Goal: Task Accomplishment & Management: Manage account settings

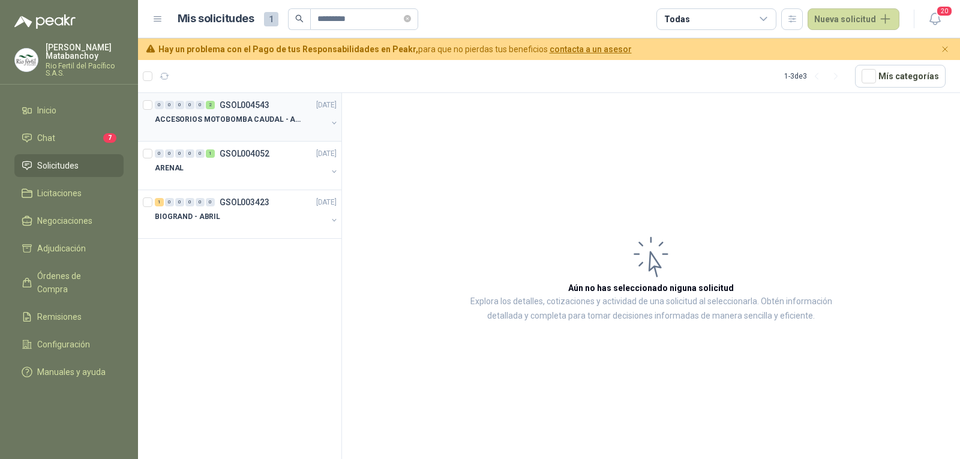
type input "*********"
click at [232, 131] on div at bounding box center [241, 132] width 172 height 10
click at [249, 170] on div "ARENAL" at bounding box center [241, 168] width 172 height 14
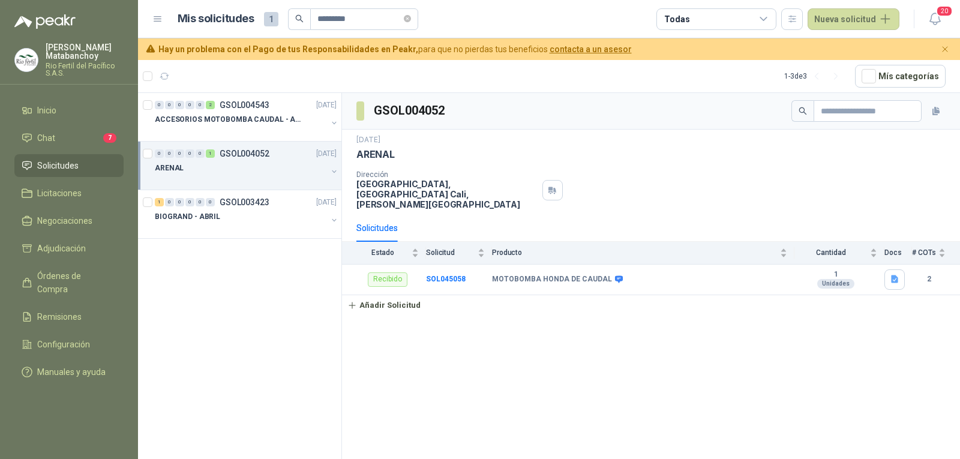
drag, startPoint x: 603, startPoint y: 441, endPoint x: 587, endPoint y: 417, distance: 29.8
click at [603, 441] on div "GSOL004052 [DATE] ARENAL Dirección [GEOGRAPHIC_DATA], [GEOGRAPHIC_DATA] , [PERS…" at bounding box center [651, 278] width 618 height 370
click at [453, 275] on b "SOL045058" at bounding box center [446, 279] width 40 height 8
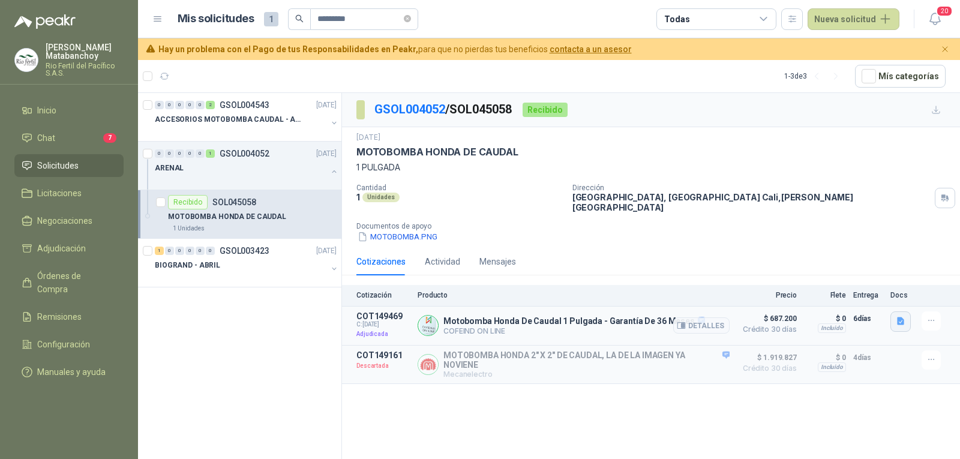
click at [899, 316] on icon "button" at bounding box center [900, 321] width 10 height 10
click at [852, 275] on button "motobomba_honda.JPG" at bounding box center [852, 274] width 102 height 13
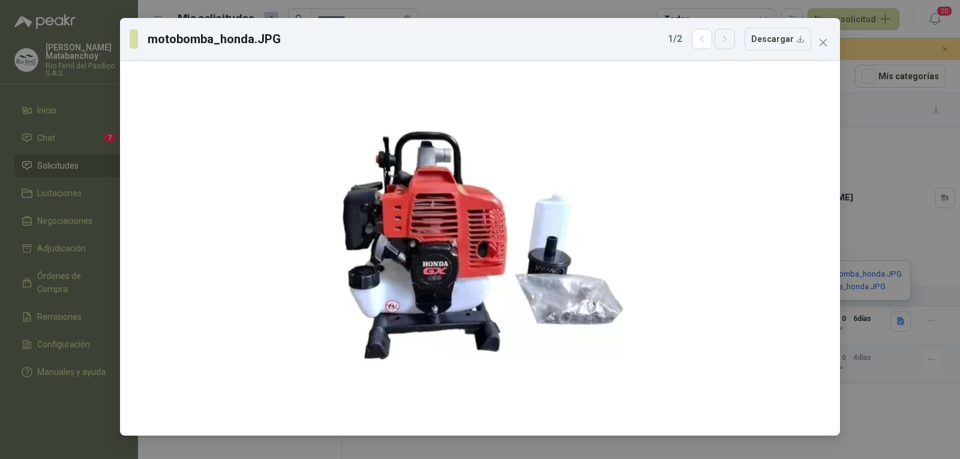
click at [730, 41] on icon "button" at bounding box center [725, 39] width 10 height 10
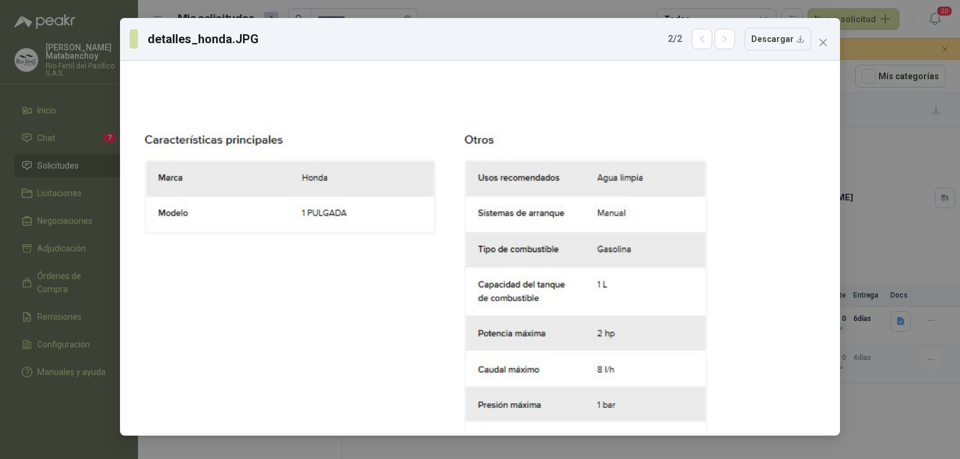
drag, startPoint x: 640, startPoint y: 279, endPoint x: 593, endPoint y: 456, distance: 183.1
click at [593, 456] on div "detalles_honda.JPG 2 / 2 Descargar" at bounding box center [480, 229] width 960 height 459
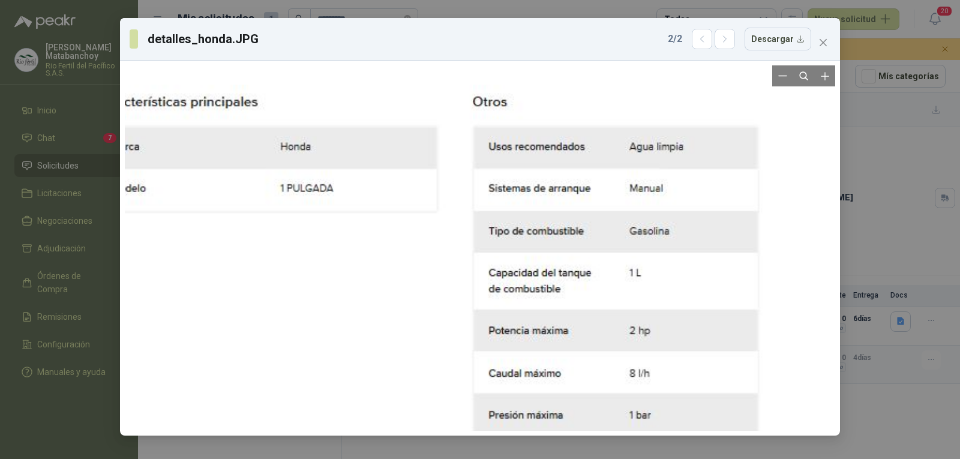
drag, startPoint x: 598, startPoint y: 225, endPoint x: 504, endPoint y: 266, distance: 102.8
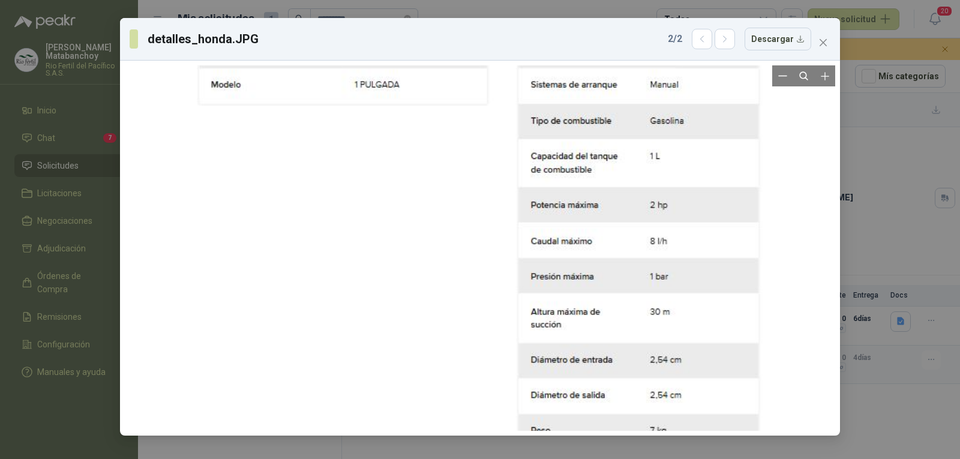
drag, startPoint x: 645, startPoint y: 332, endPoint x: 636, endPoint y: 191, distance: 140.7
click at [636, 191] on div at bounding box center [472, 399] width 580 height 804
drag, startPoint x: 661, startPoint y: 167, endPoint x: 655, endPoint y: 271, distance: 103.9
click at [655, 271] on div at bounding box center [474, 399] width 580 height 804
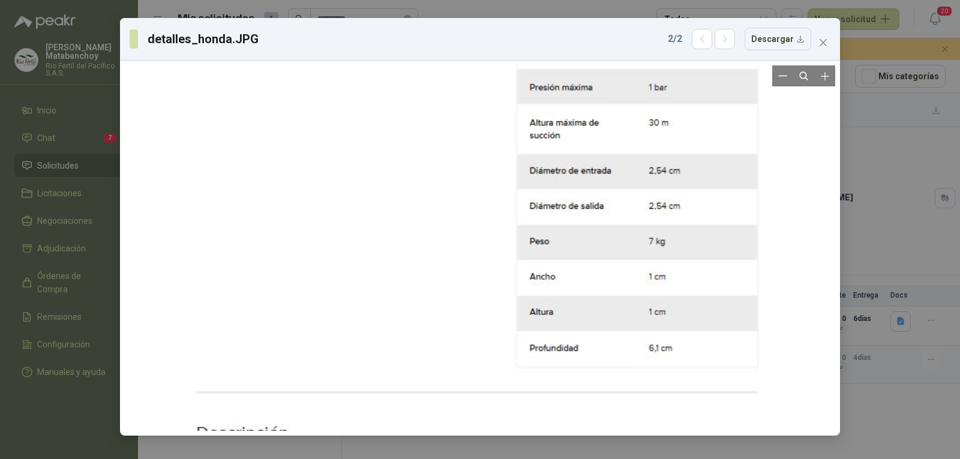
drag, startPoint x: 699, startPoint y: 332, endPoint x: 691, endPoint y: 139, distance: 193.9
click at [691, 139] on div at bounding box center [471, 210] width 580 height 804
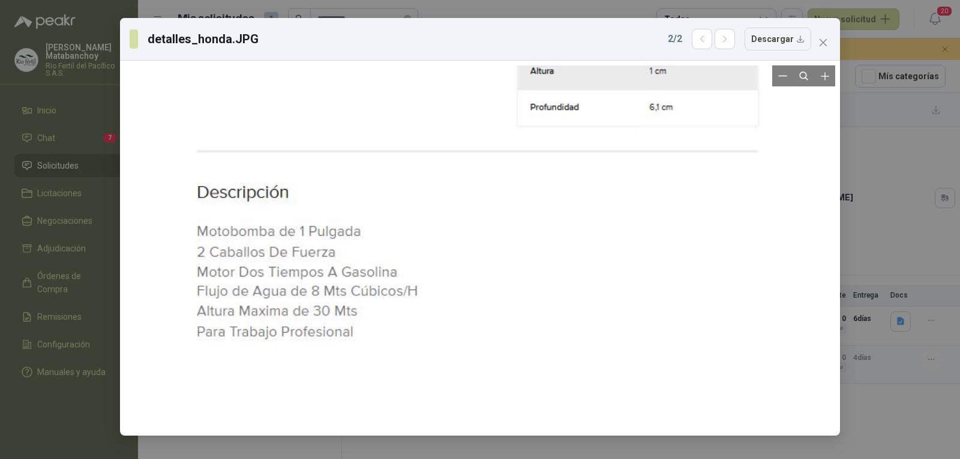
drag, startPoint x: 714, startPoint y: 360, endPoint x: 705, endPoint y: 107, distance: 253.2
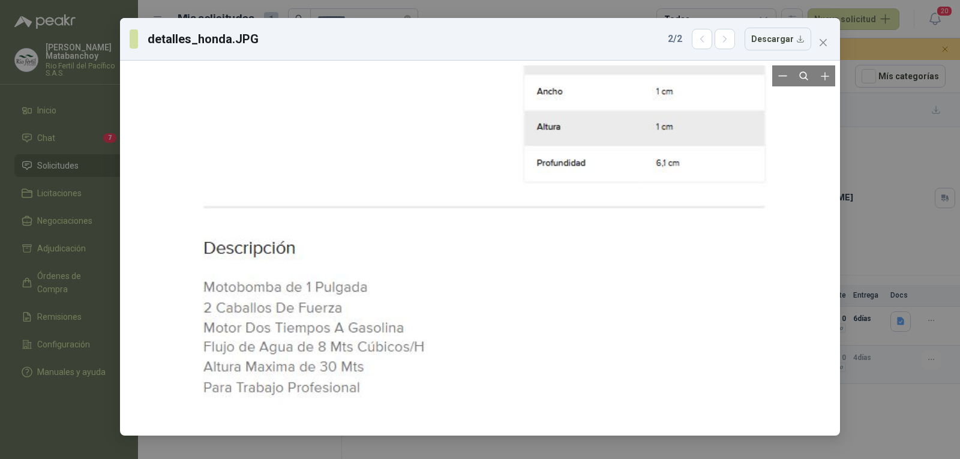
drag, startPoint x: 351, startPoint y: 380, endPoint x: 350, endPoint y: 339, distance: 41.4
click at [350, 339] on div at bounding box center [478, 25] width 580 height 804
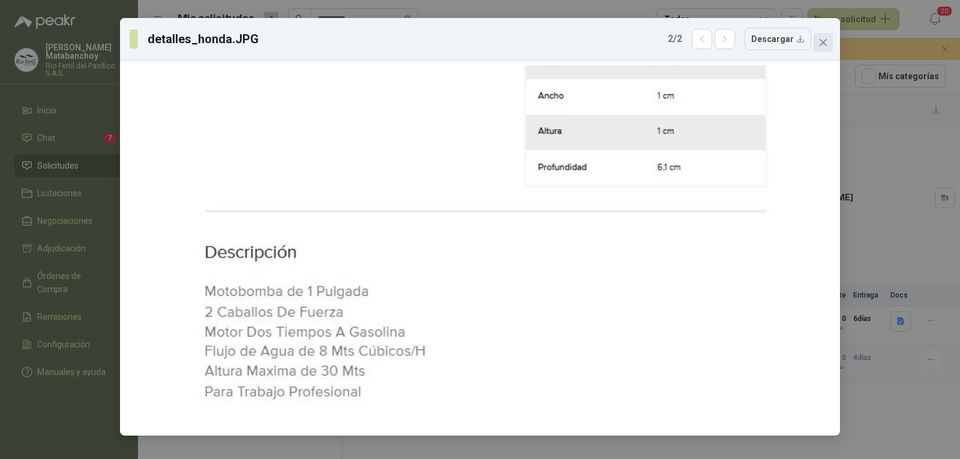
click at [826, 43] on icon "close" at bounding box center [823, 43] width 10 height 10
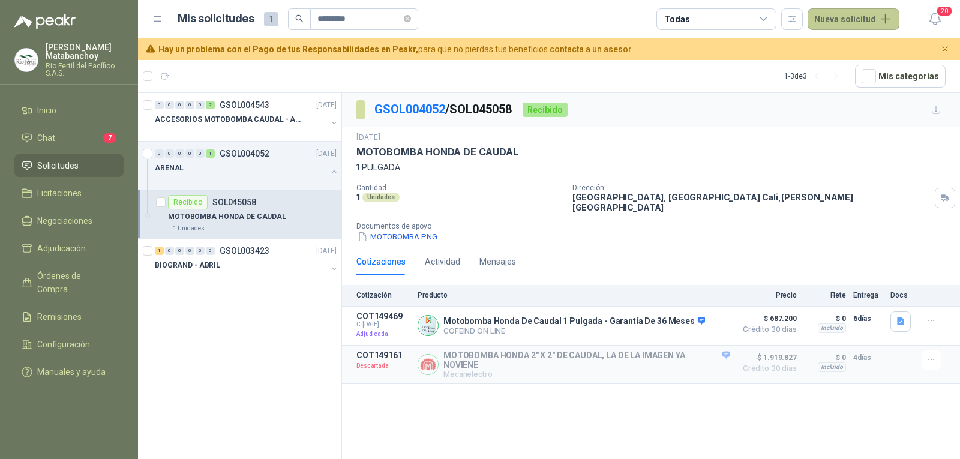
click at [866, 26] on button "Nueva solicitud" at bounding box center [853, 19] width 92 height 22
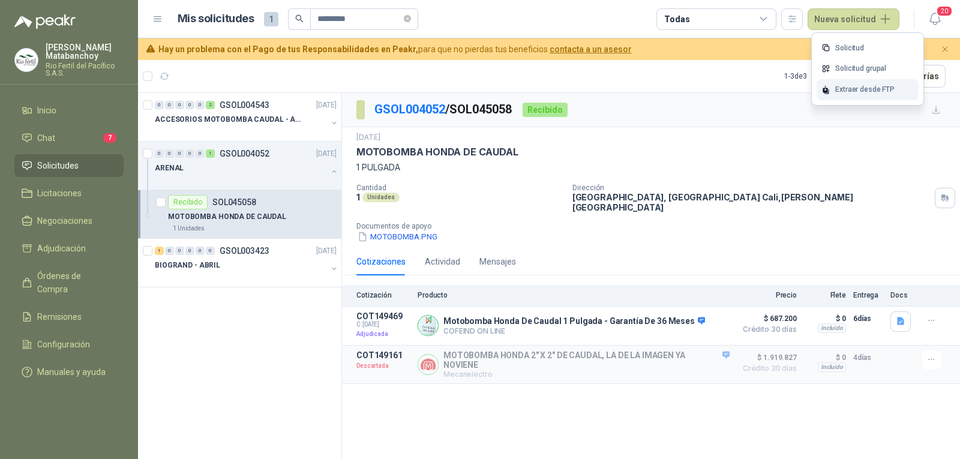
click at [845, 95] on div "Extraer desde FTP" at bounding box center [867, 89] width 102 height 21
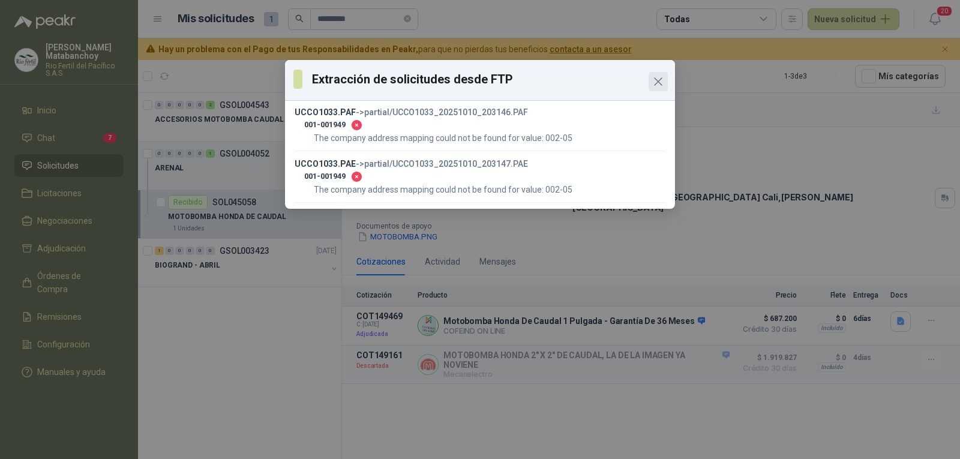
click at [655, 83] on icon "Close" at bounding box center [658, 81] width 14 height 14
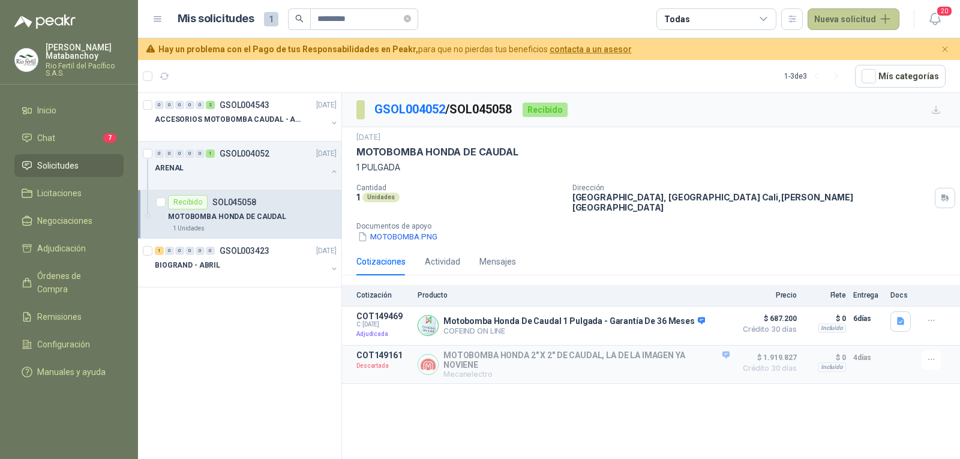
click at [864, 19] on button "Nueva solicitud" at bounding box center [853, 19] width 92 height 22
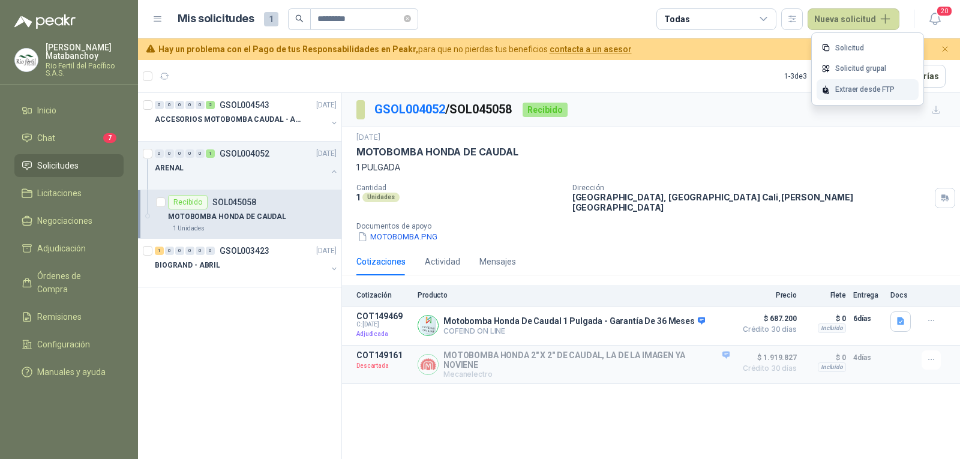
click at [857, 90] on div "Extraer desde FTP" at bounding box center [867, 89] width 102 height 21
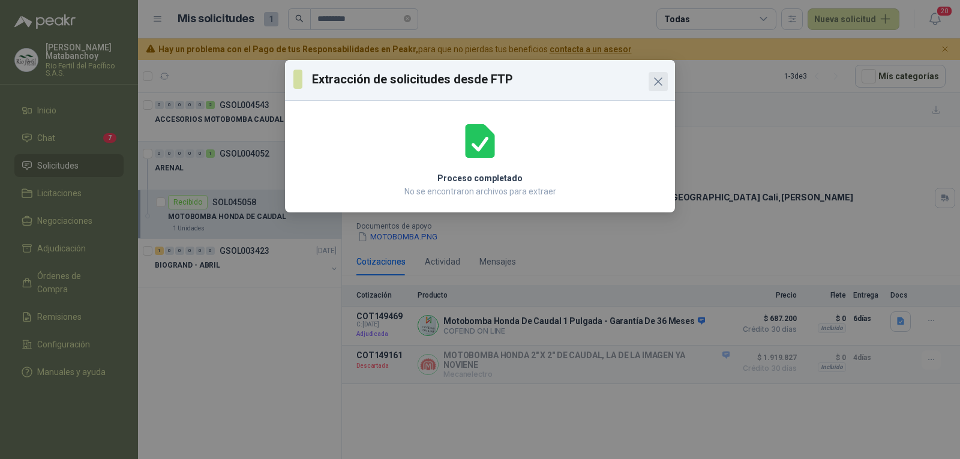
click at [658, 85] on icon "Close" at bounding box center [658, 81] width 14 height 14
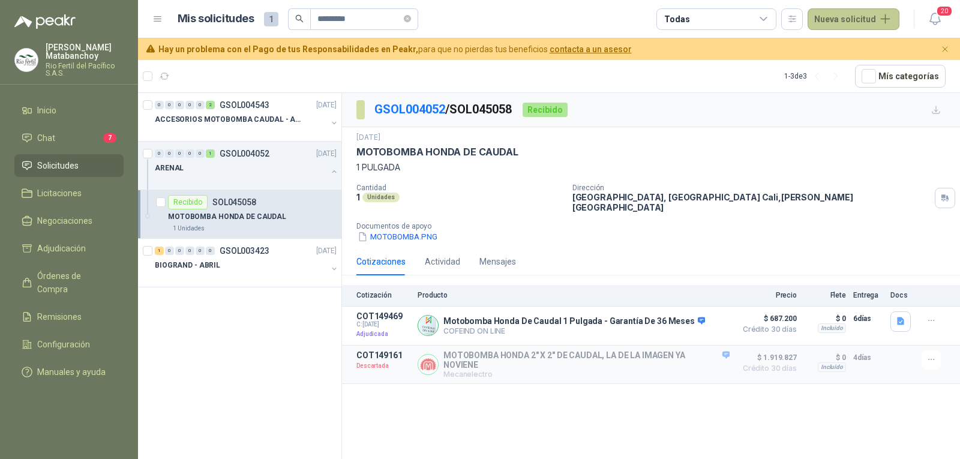
click at [835, 15] on button "Nueva solicitud" at bounding box center [853, 19] width 92 height 22
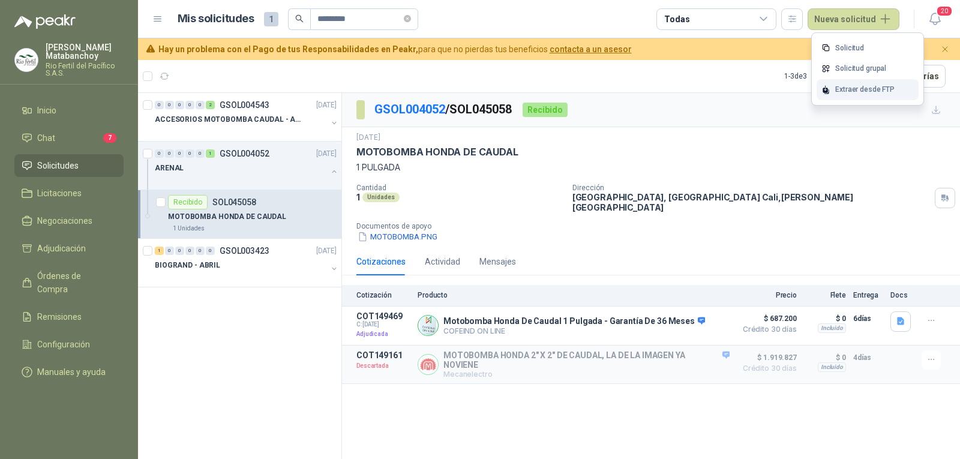
click at [841, 85] on div "Extraer desde FTP" at bounding box center [867, 89] width 102 height 21
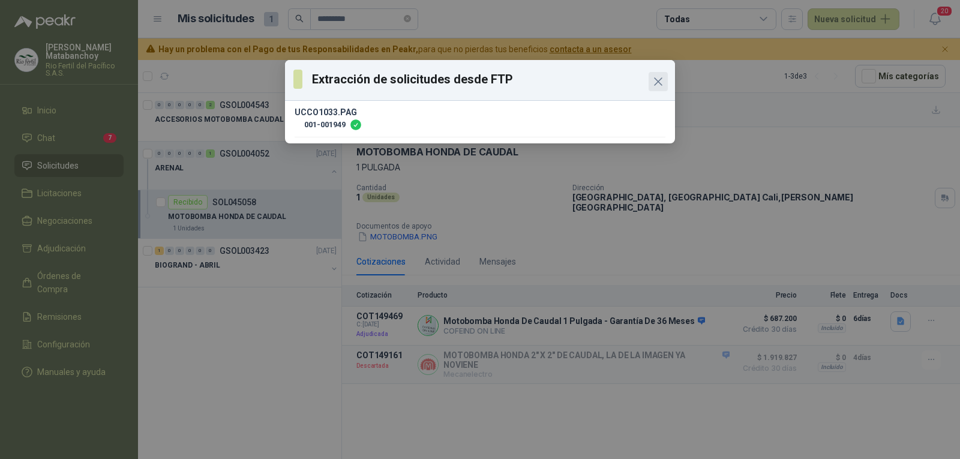
click at [656, 80] on icon "Close" at bounding box center [657, 81] width 7 height 7
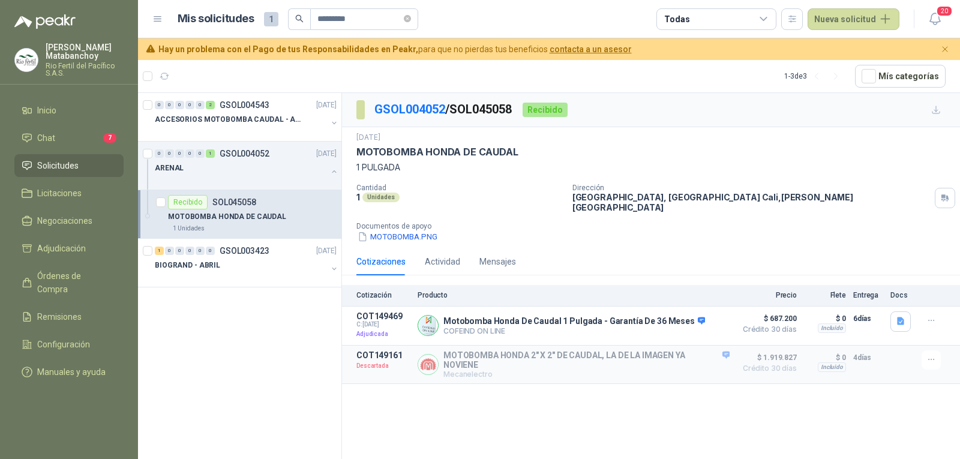
click at [80, 169] on li "Solicitudes" at bounding box center [69, 165] width 95 height 13
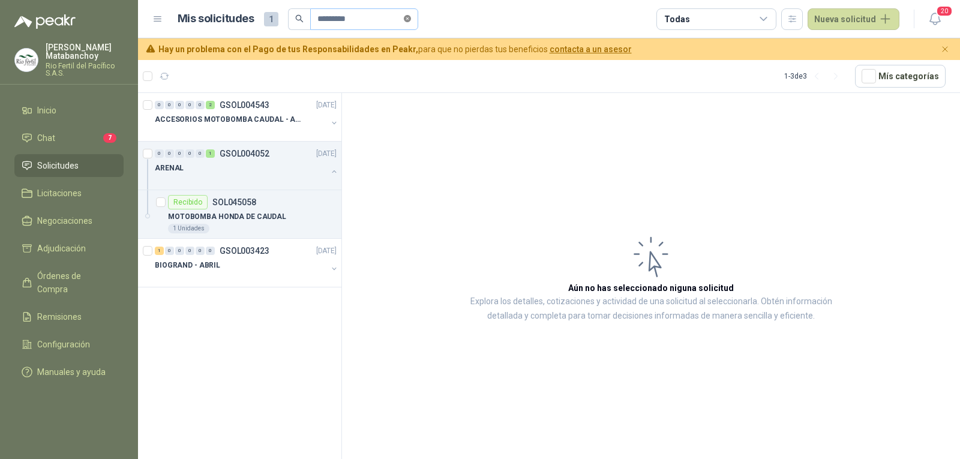
click at [411, 19] on icon "close-circle" at bounding box center [407, 18] width 7 height 7
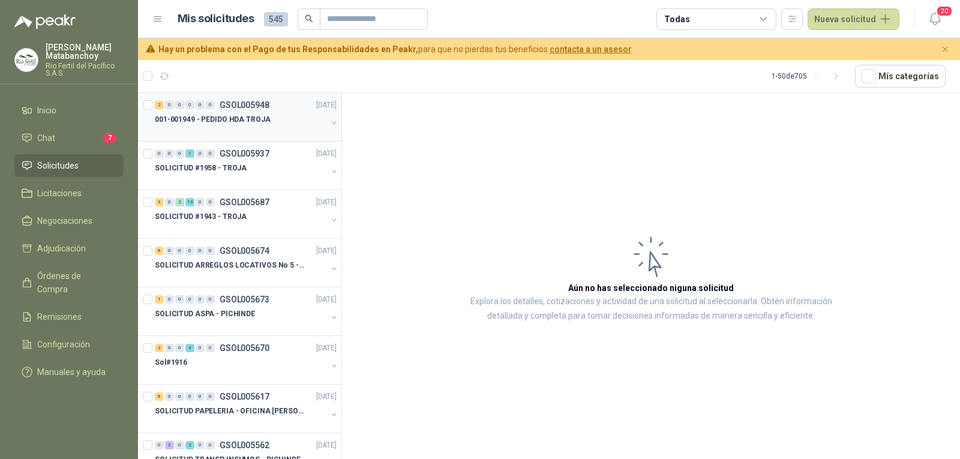
click at [273, 124] on div "001-001949 - PEDIDO HDA TROJA" at bounding box center [241, 119] width 172 height 14
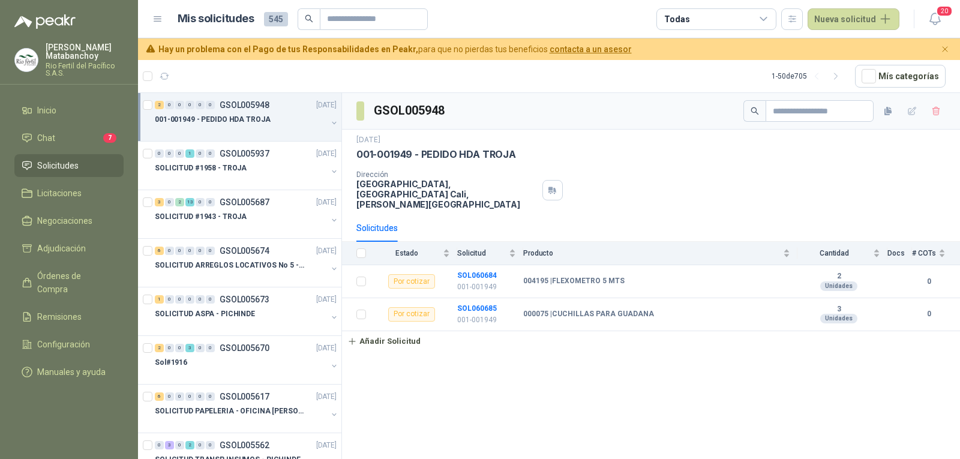
click at [329, 124] on button "button" at bounding box center [334, 123] width 10 height 10
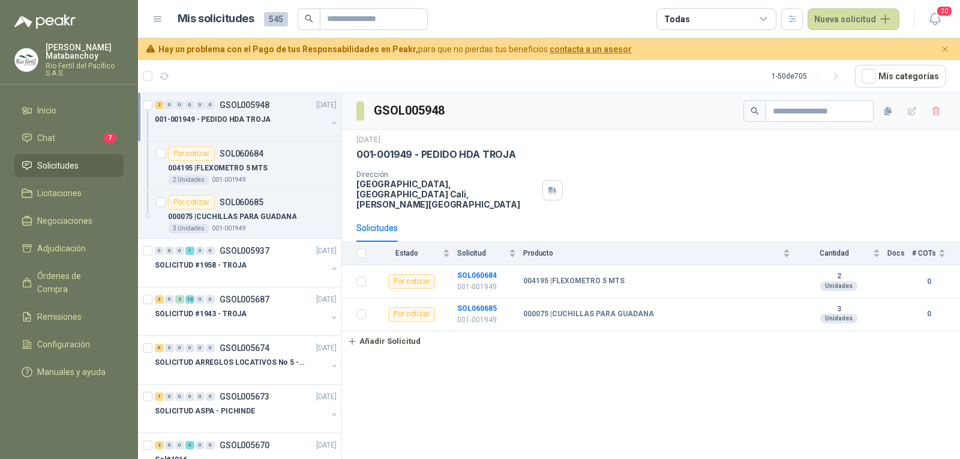
click at [329, 124] on button "button" at bounding box center [334, 123] width 10 height 10
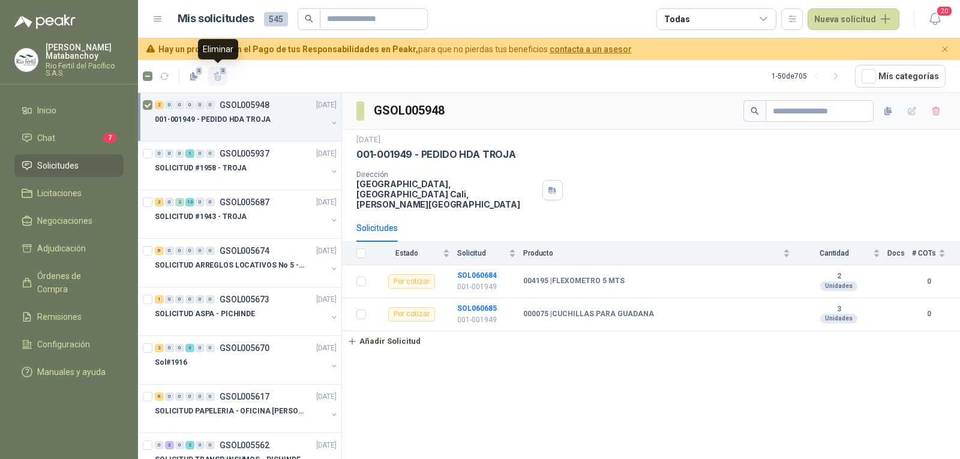
click at [216, 76] on icon "button" at bounding box center [218, 76] width 10 height 10
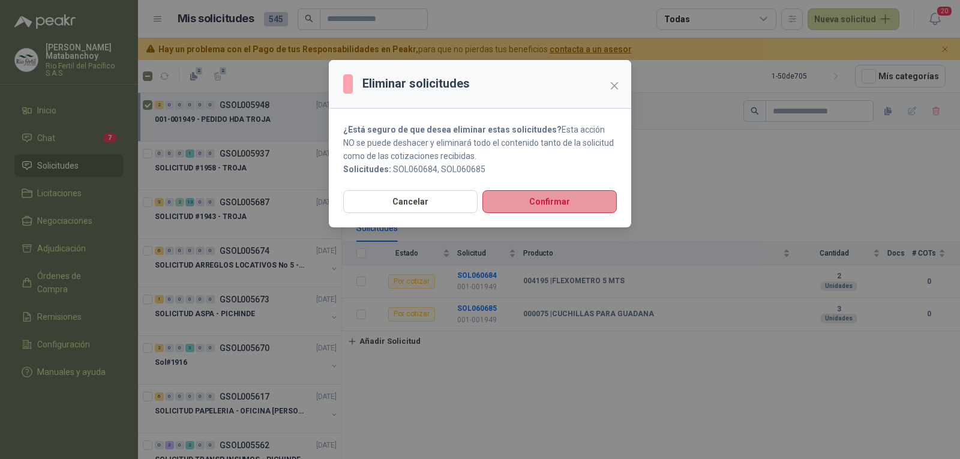
click at [538, 206] on button "Confirmar" at bounding box center [549, 201] width 134 height 23
